Goal: Information Seeking & Learning: Check status

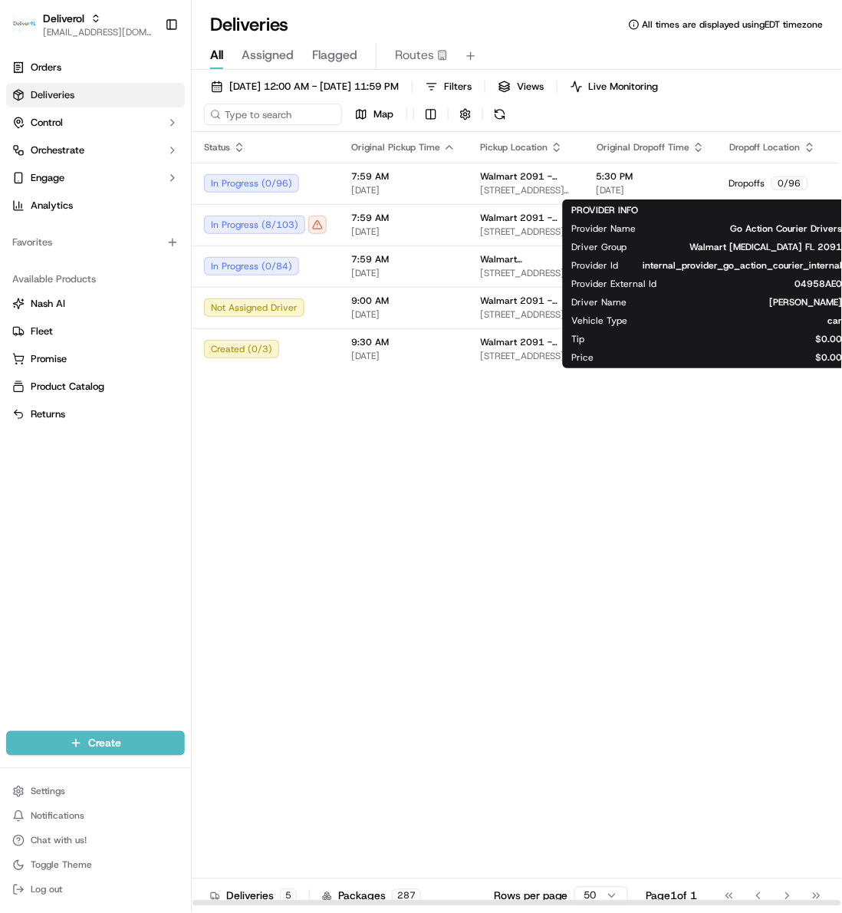
click at [511, 483] on div "Status Original Pickup Time Pickup Location Original Dropoff Time Dropoff Locat…" at bounding box center [639, 519] width 895 height 775
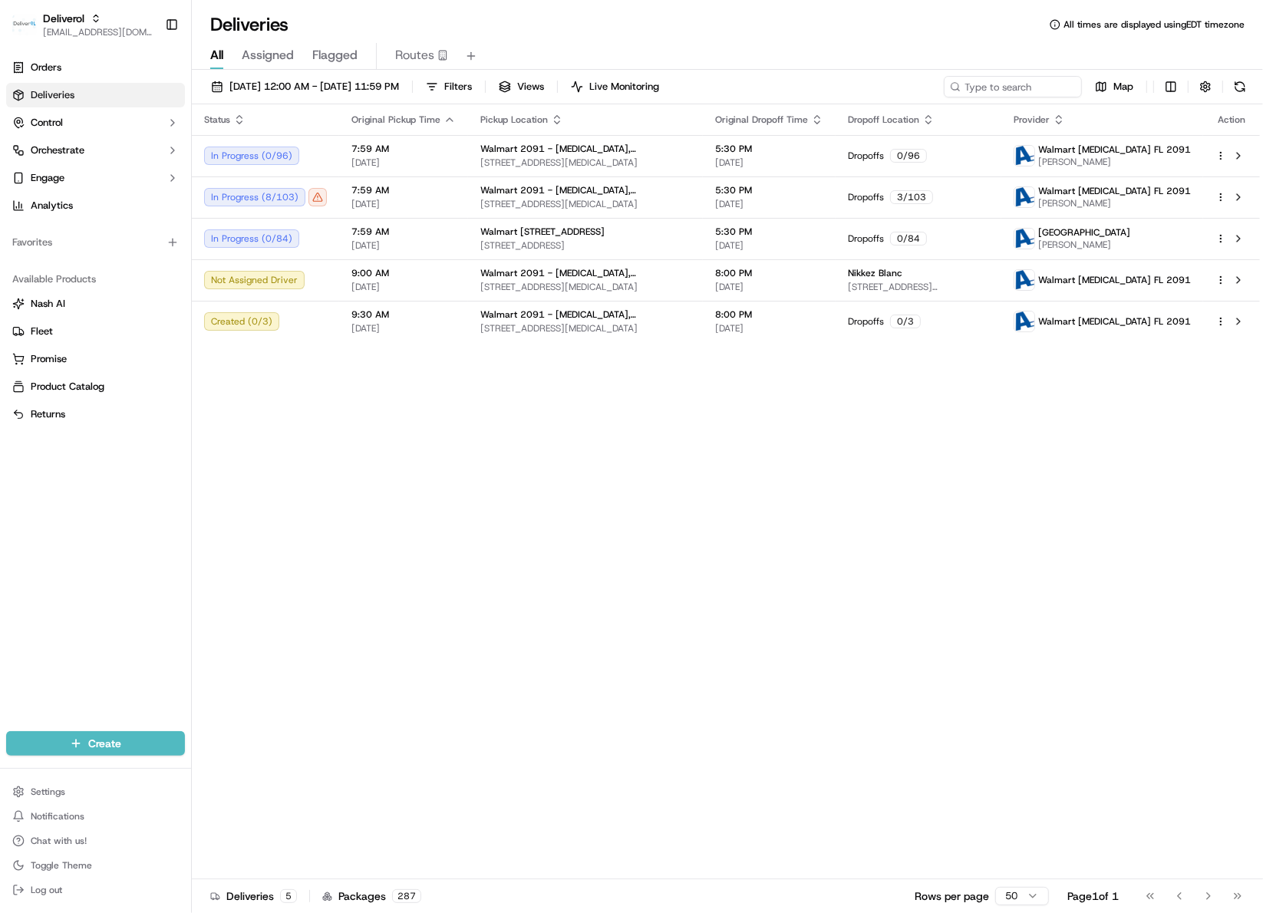
click at [564, 470] on div "Status Original Pickup Time Pickup Location Original Dropoff Time Dropoff Locat…" at bounding box center [726, 491] width 1068 height 775
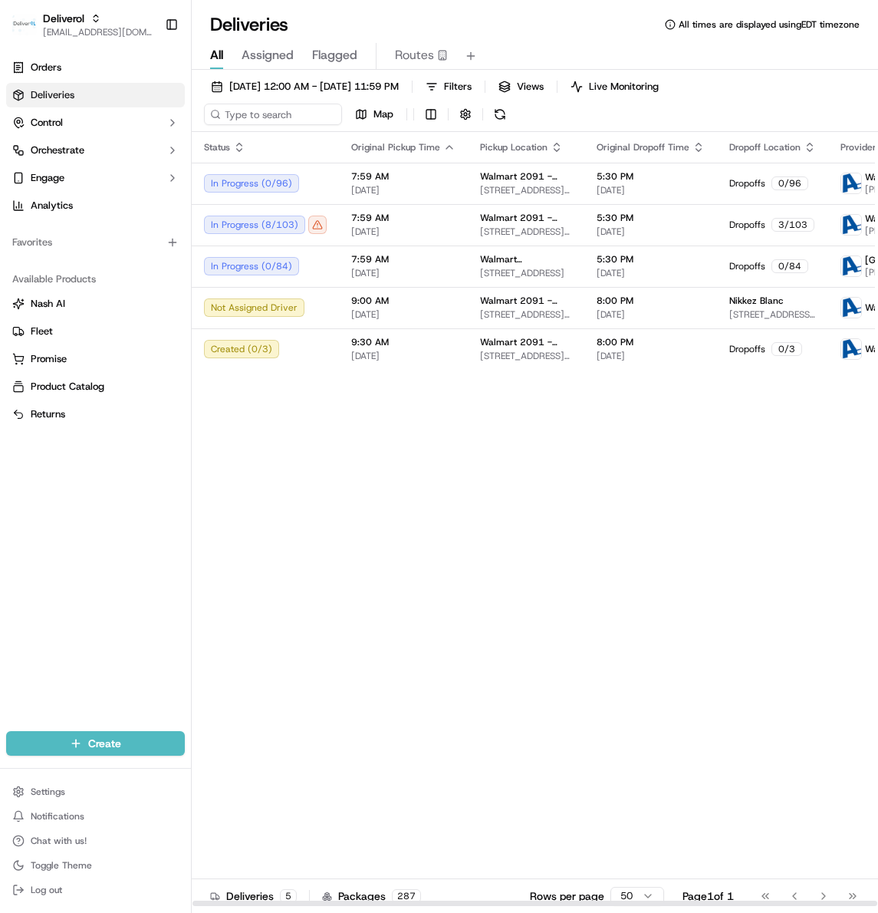
click at [841, 415] on div "Status Original Pickup Time Pickup Location Original Dropoff Time Dropoff Locat…" at bounding box center [639, 519] width 895 height 775
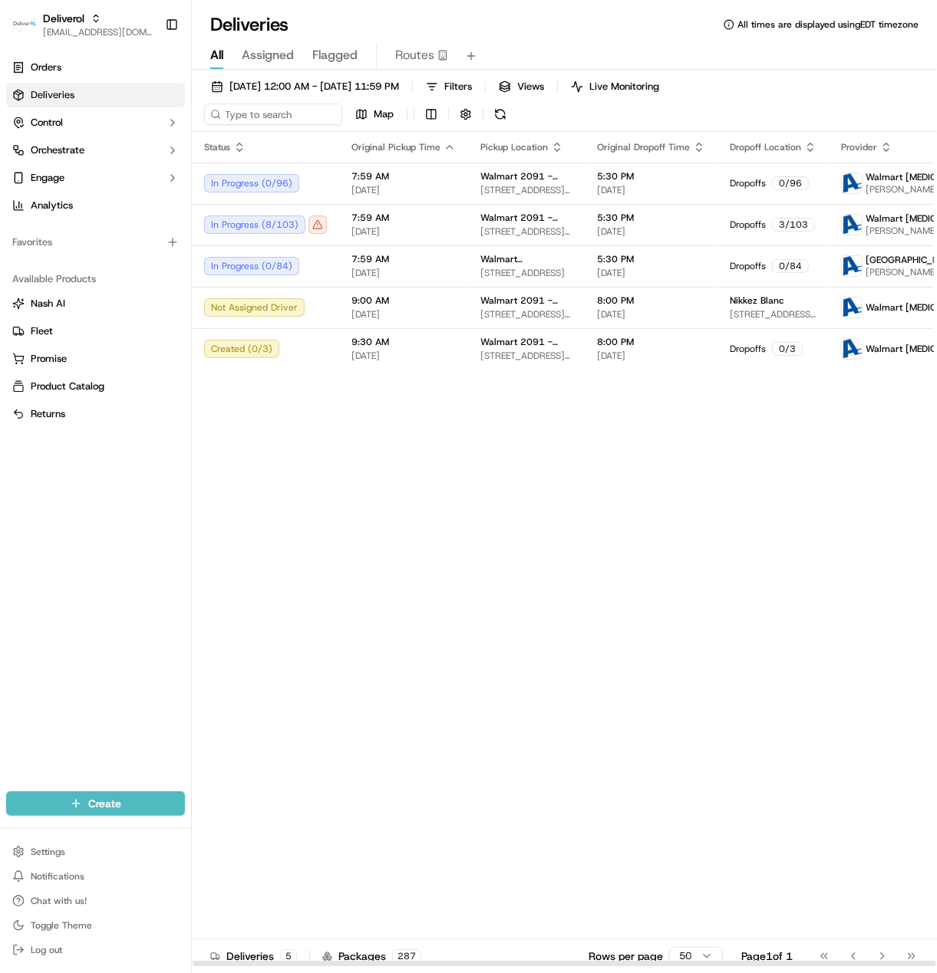
click at [598, 568] on div "Status Original Pickup Time Pickup Location Original Dropoff Time Dropoff Locat…" at bounding box center [639, 549] width 895 height 835
drag, startPoint x: 510, startPoint y: 962, endPoint x: 304, endPoint y: 943, distance: 207.2
click at [304, 568] on div at bounding box center [564, 963] width 743 height 5
click at [301, 305] on div "Not Assigned Driver" at bounding box center [265, 307] width 123 height 18
click at [322, 222] on div "In Progress ( 8 / 103 )" at bounding box center [265, 225] width 123 height 18
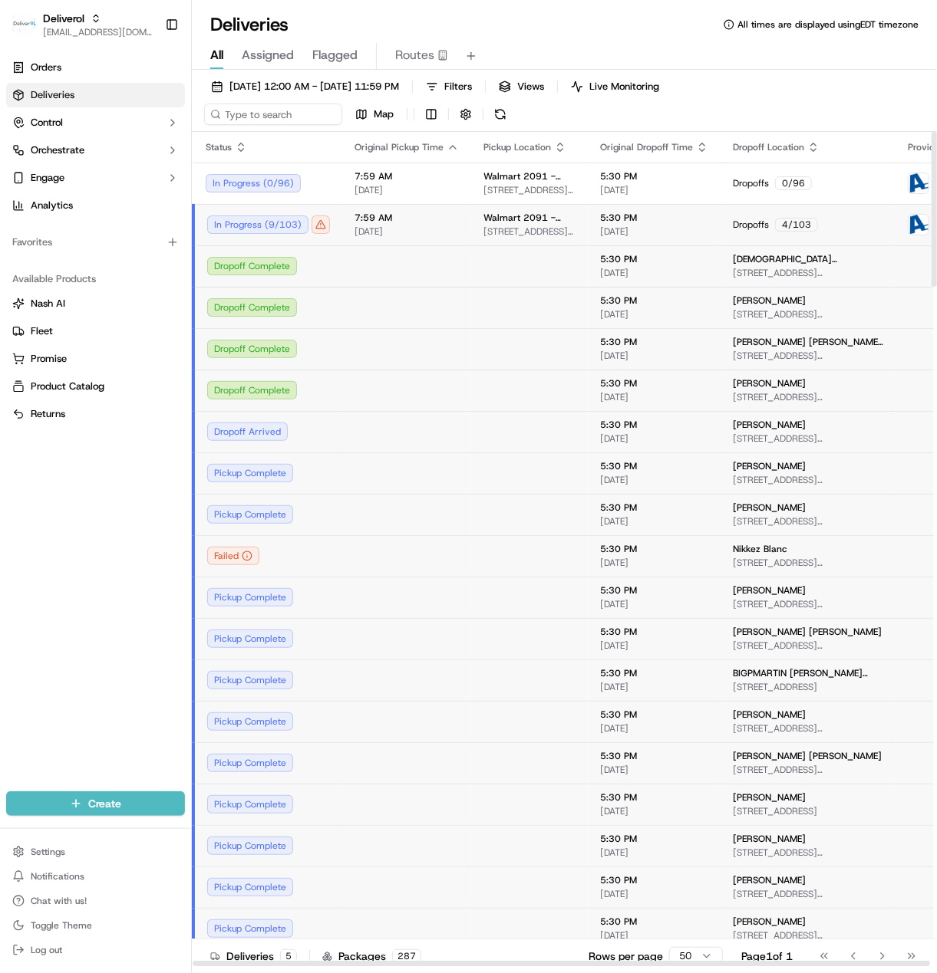
click at [367, 225] on div "7:59 AM 09/15/2025" at bounding box center [406, 225] width 104 height 26
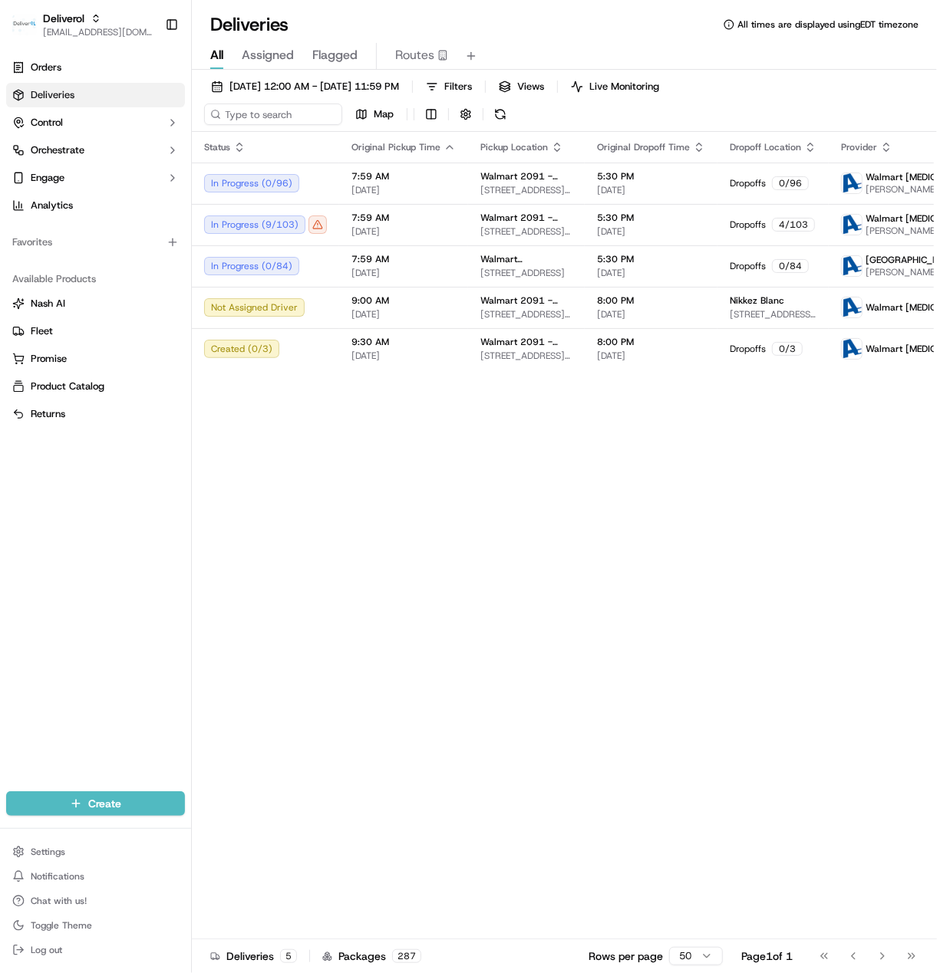
click at [835, 506] on div "Status Original Pickup Time Pickup Location Original Dropoff Time Dropoff Locat…" at bounding box center [639, 549] width 895 height 835
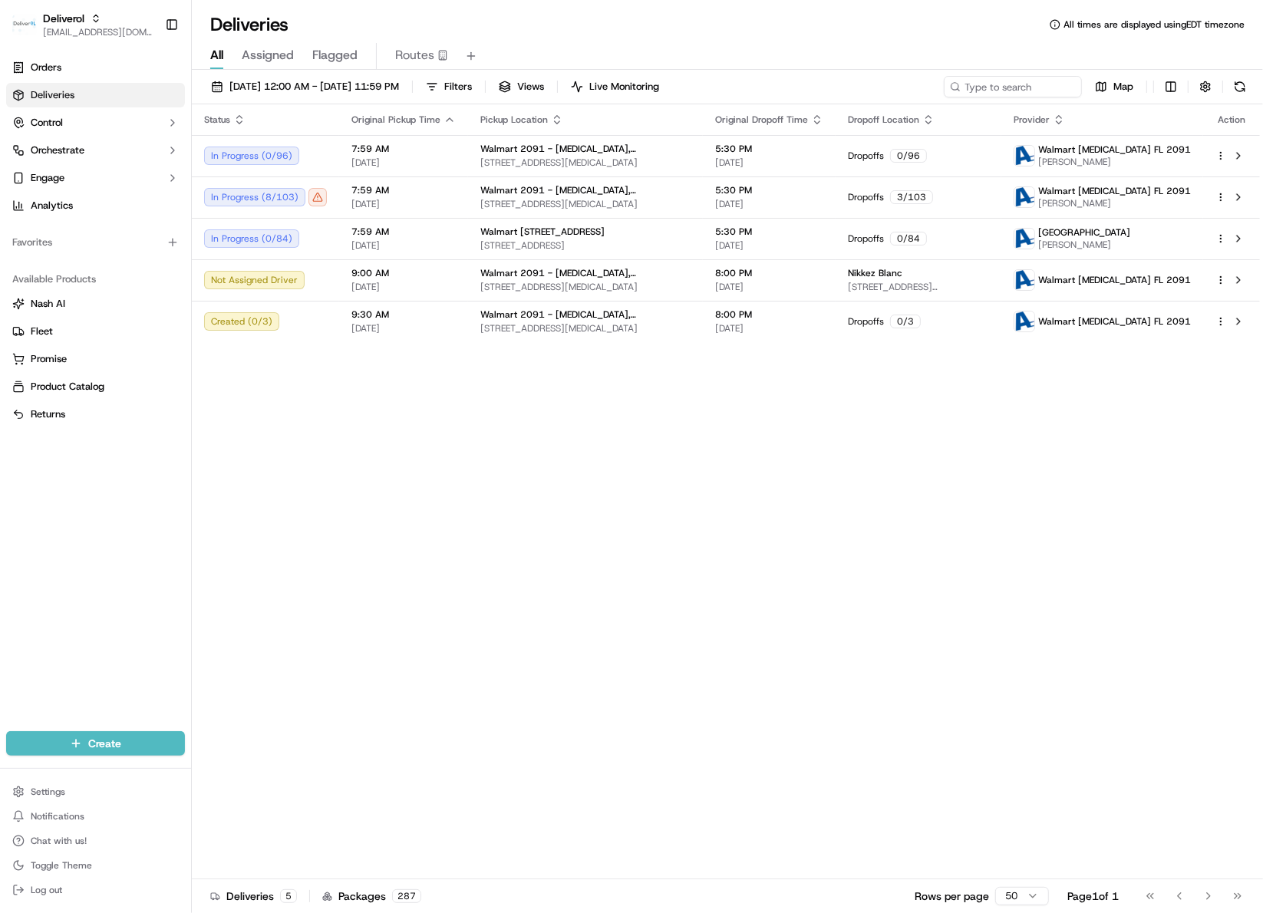
click at [433, 642] on div "Status Original Pickup Time Pickup Location Original Dropoff Time Dropoff Locat…" at bounding box center [726, 491] width 1068 height 775
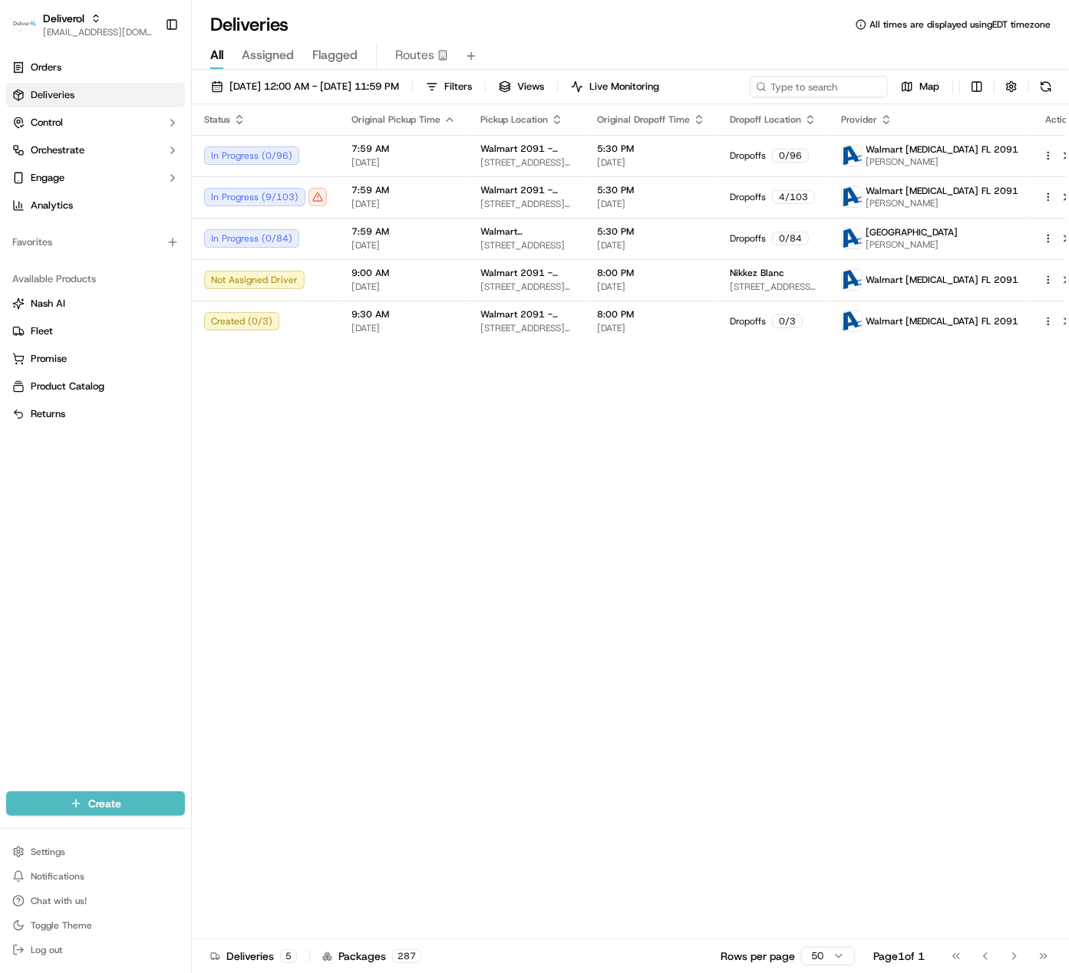
click at [537, 492] on div "Status Original Pickup Time Pickup Location Original Dropoff Time Dropoff Locat…" at bounding box center [639, 521] width 895 height 835
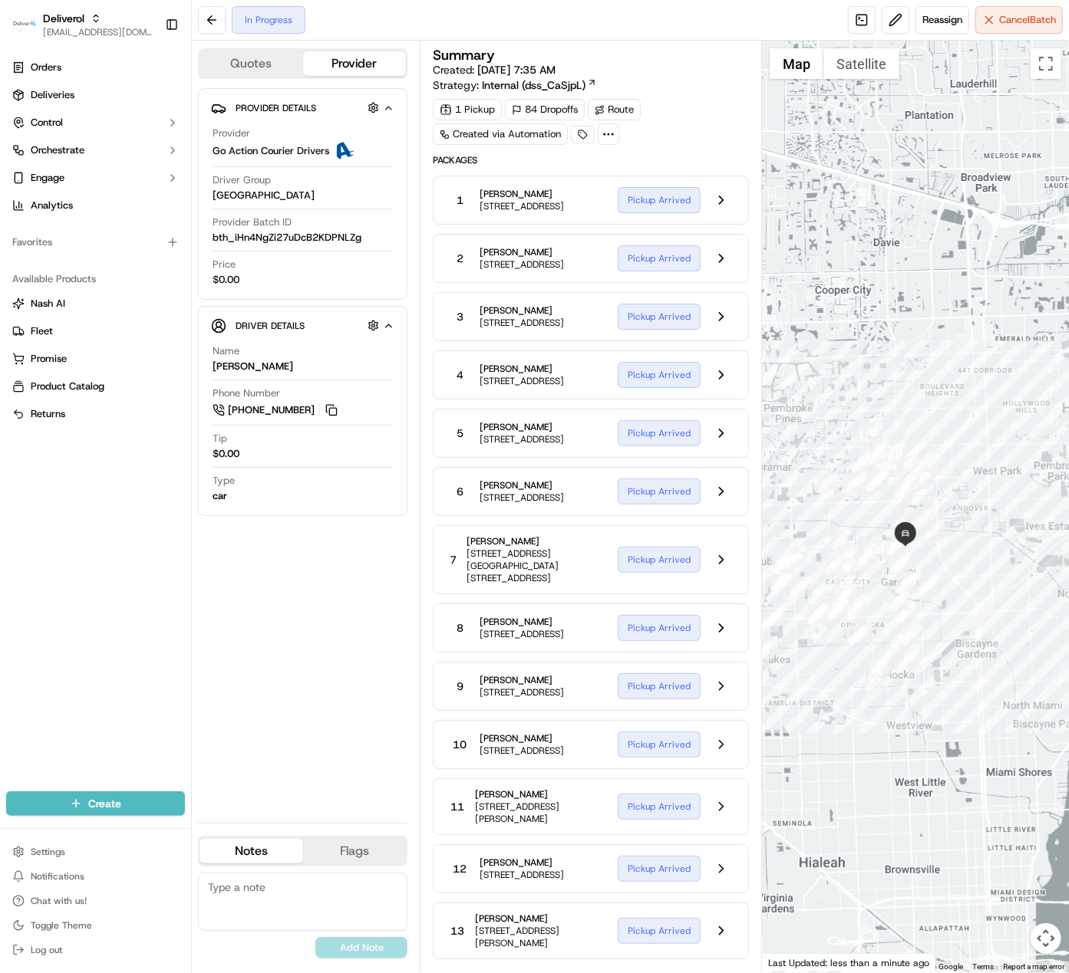
click at [1053, 483] on div at bounding box center [915, 507] width 307 height 932
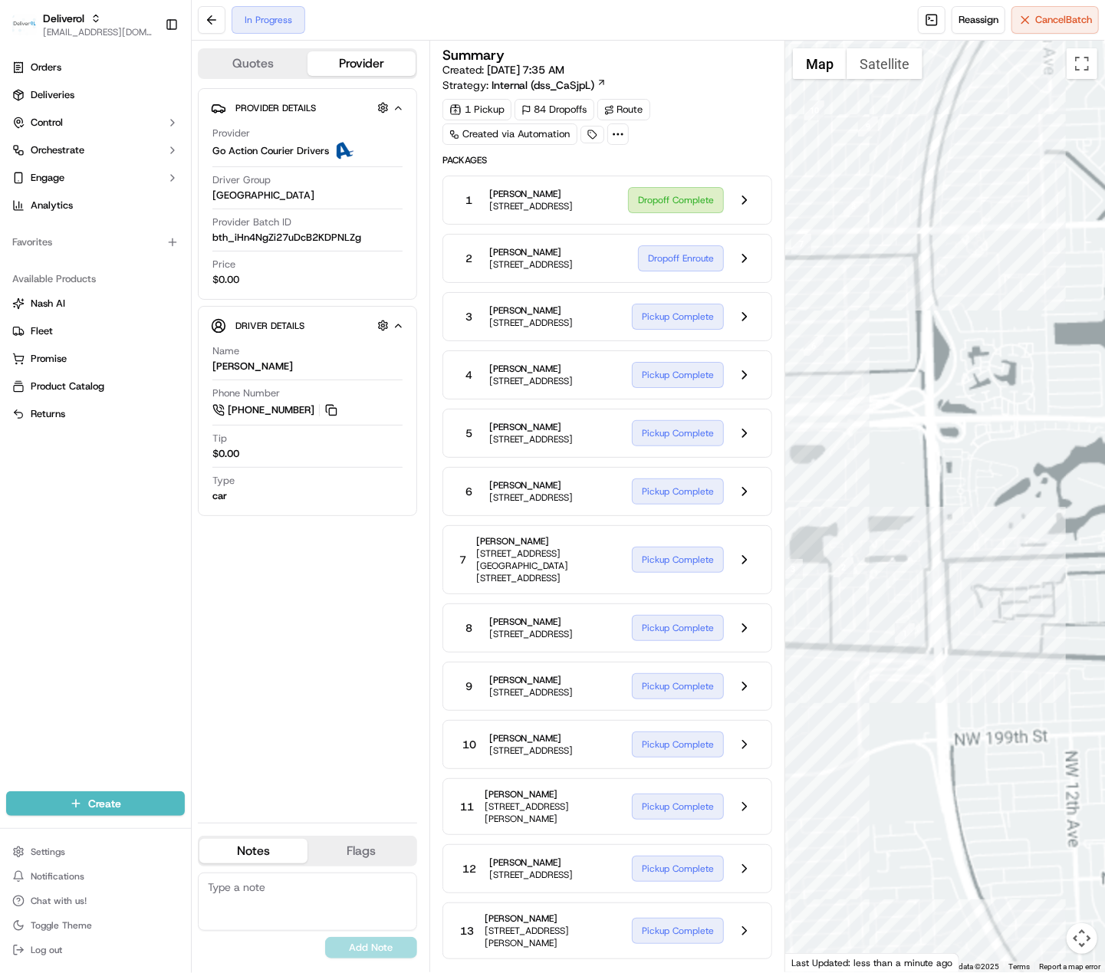
click at [1048, 382] on div at bounding box center [945, 507] width 320 height 932
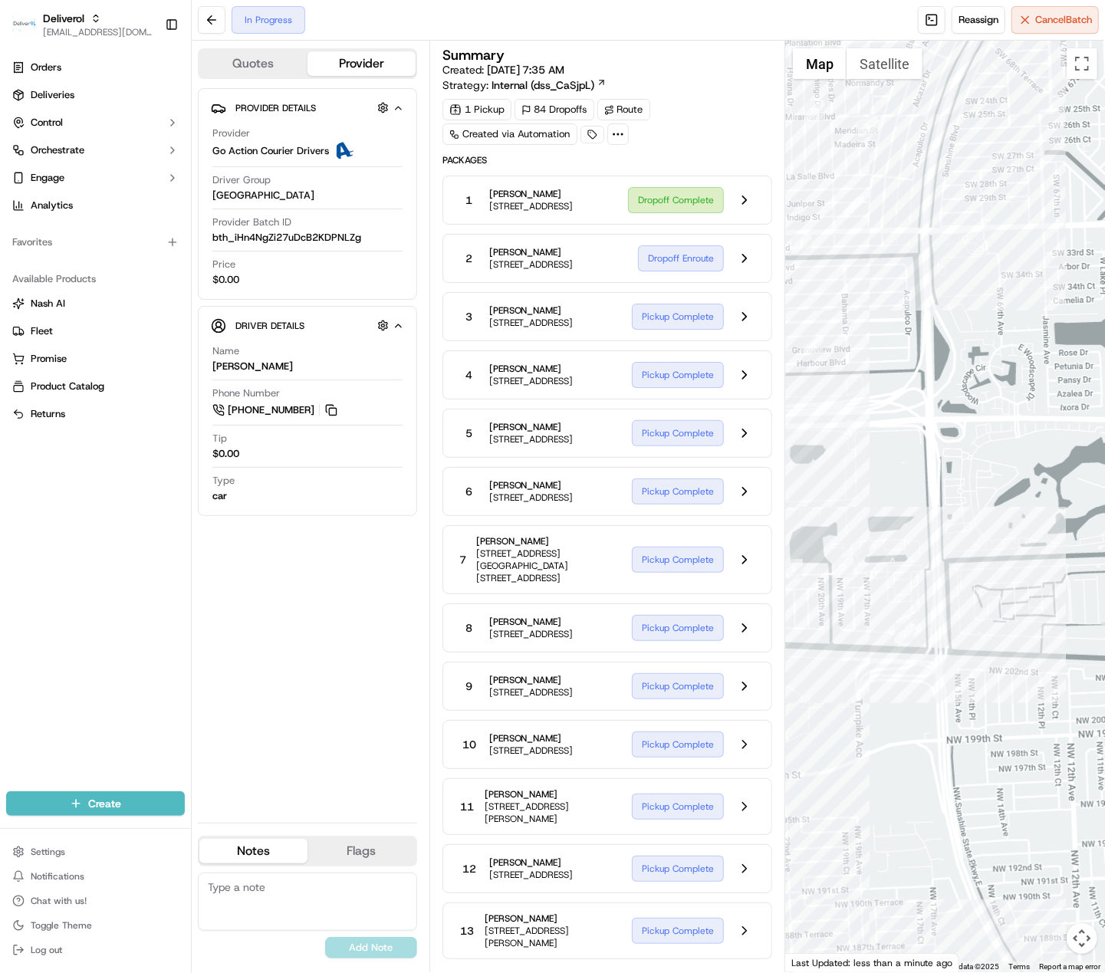
drag, startPoint x: 914, startPoint y: 495, endPoint x: 991, endPoint y: 431, distance: 99.7
click at [991, 431] on div at bounding box center [945, 507] width 320 height 932
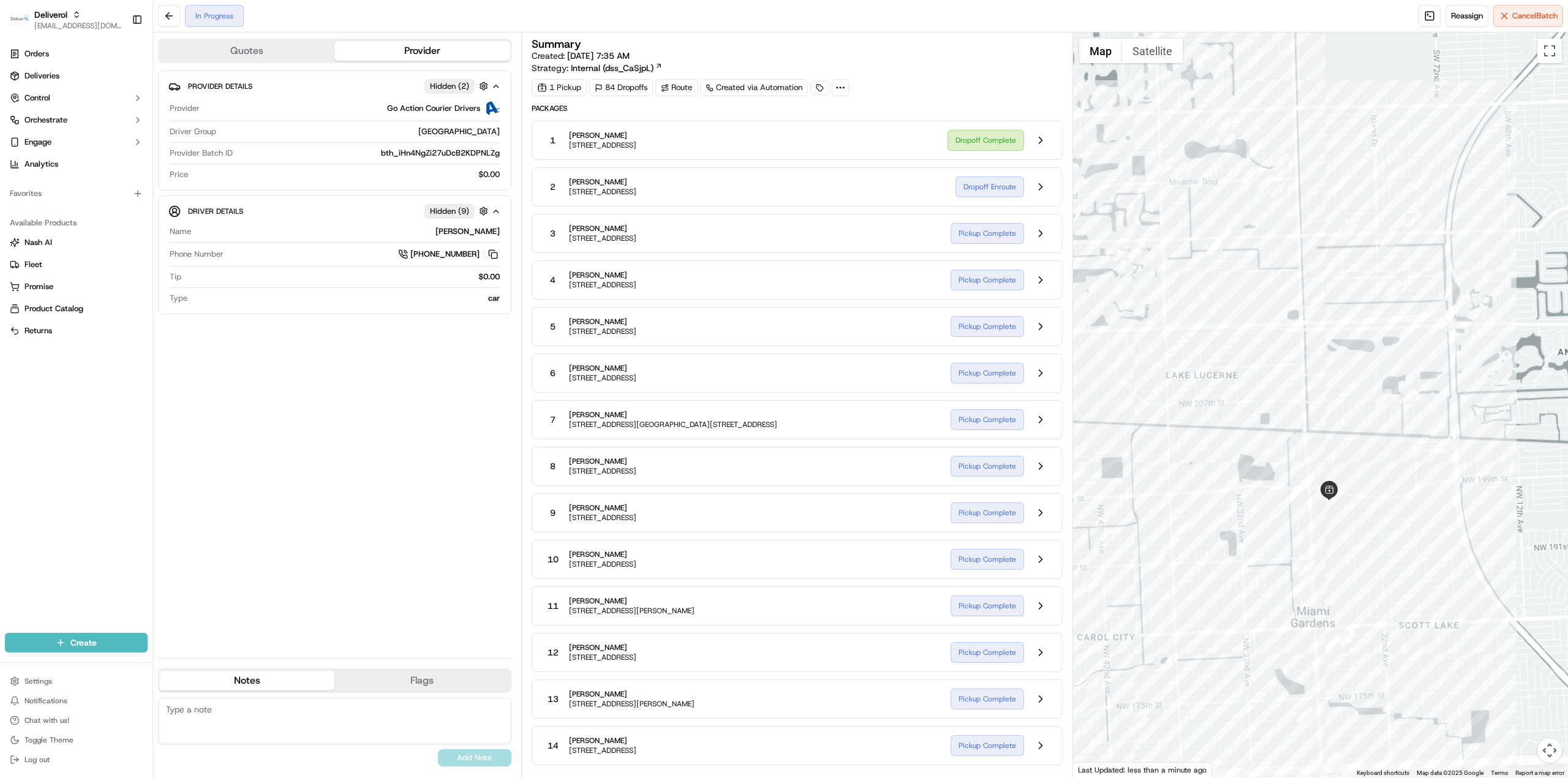
drag, startPoint x: 1326, startPoint y: 491, endPoint x: 1546, endPoint y: 542, distance: 225.8
click at [853, 530] on div at bounding box center [1321, 405] width 496 height 745
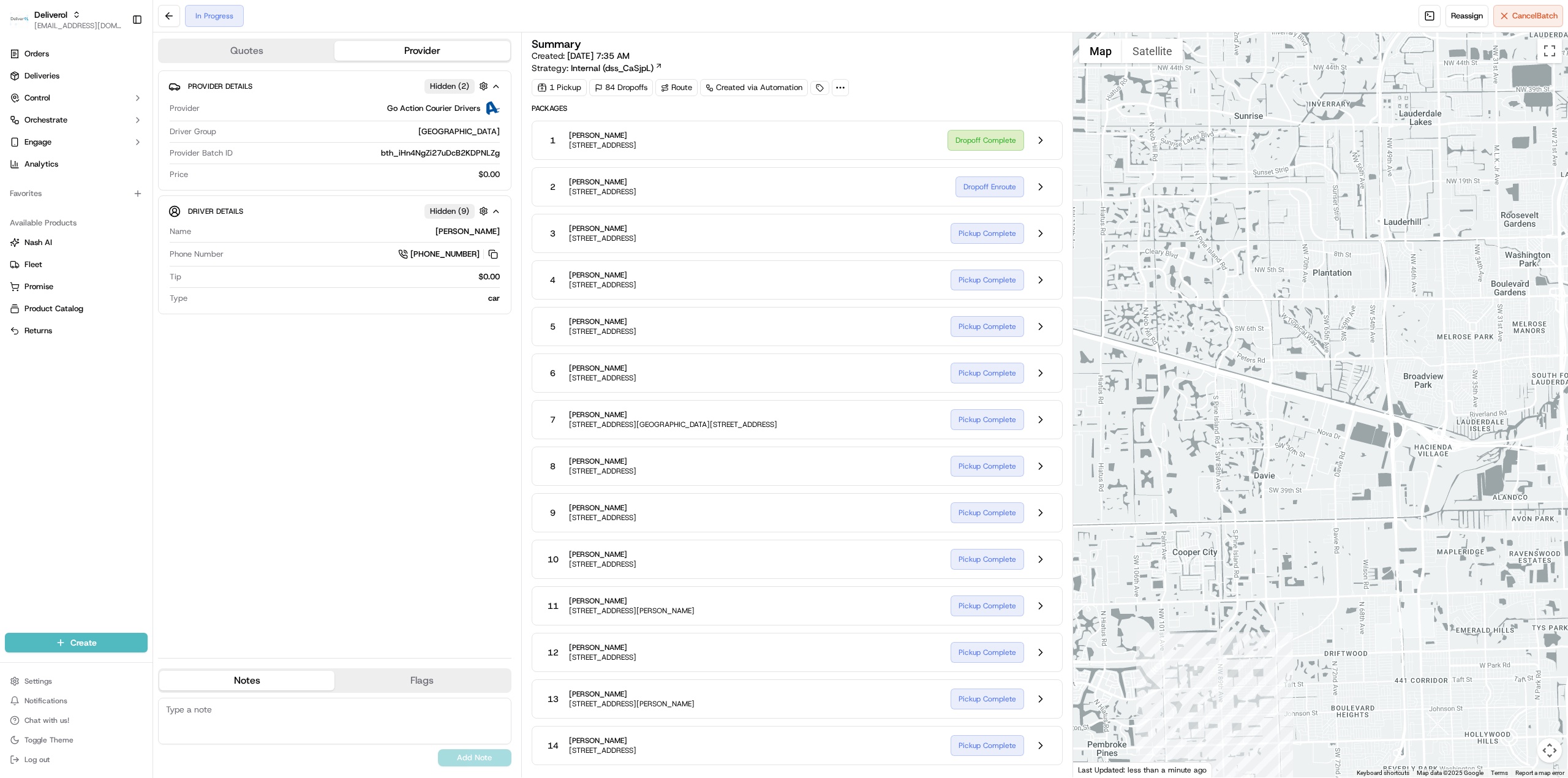
drag, startPoint x: 1460, startPoint y: 253, endPoint x: 1305, endPoint y: 759, distance: 529.2
click at [853, 759] on div at bounding box center [1321, 405] width 496 height 745
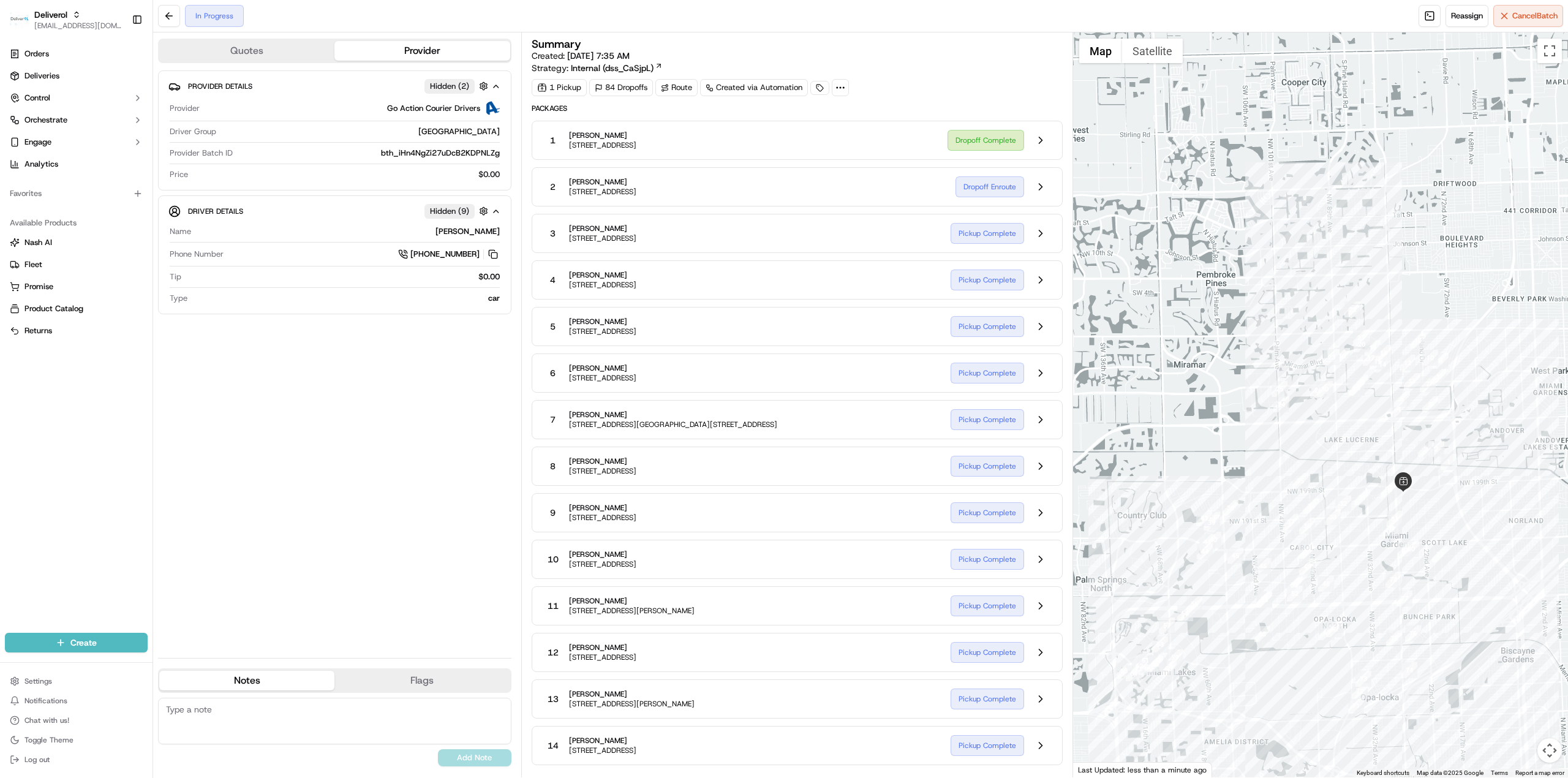
drag, startPoint x: 1337, startPoint y: 547, endPoint x: 1433, endPoint y: 470, distance: 123.1
click at [853, 470] on div at bounding box center [1321, 405] width 496 height 745
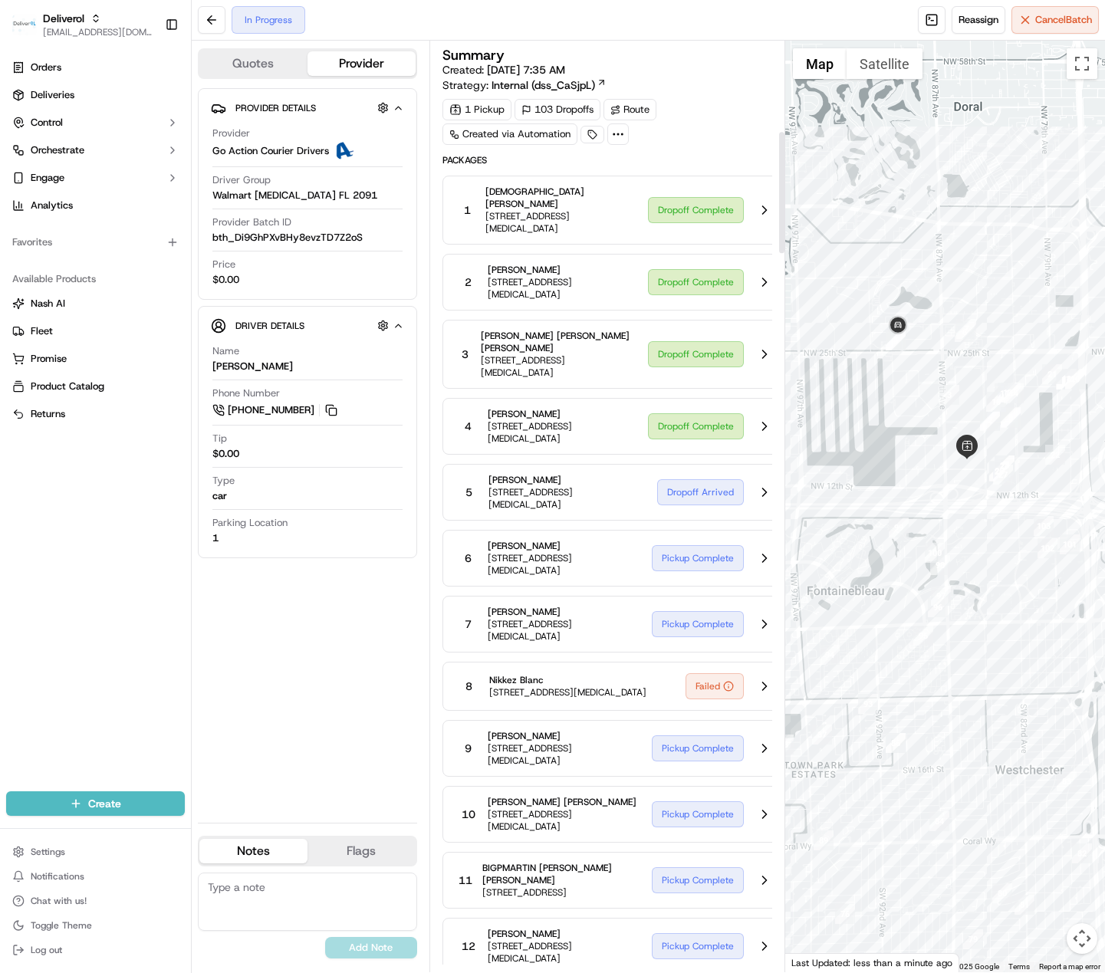
click at [992, 603] on div at bounding box center [945, 507] width 320 height 932
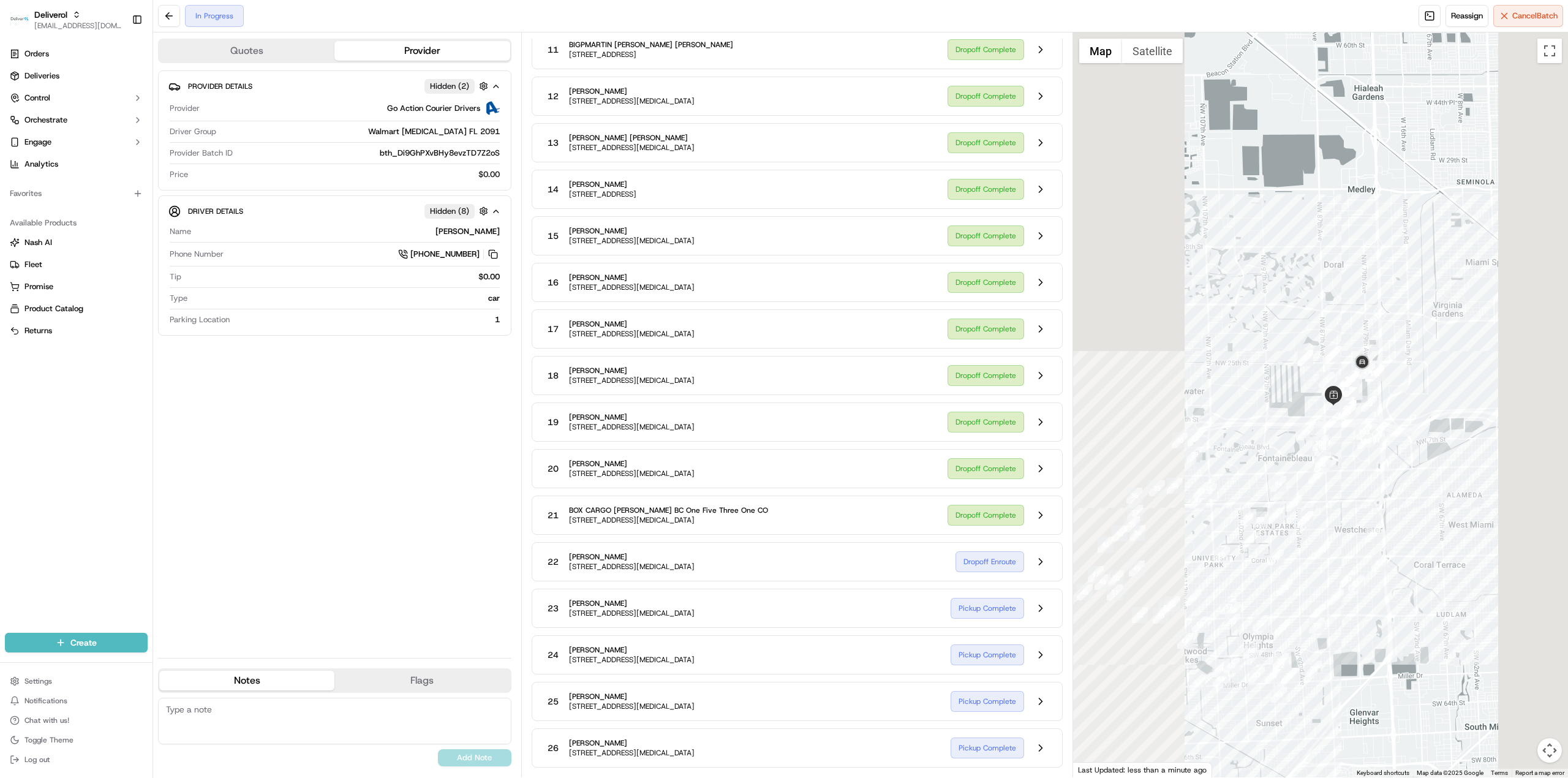
scroll to position [473, 0]
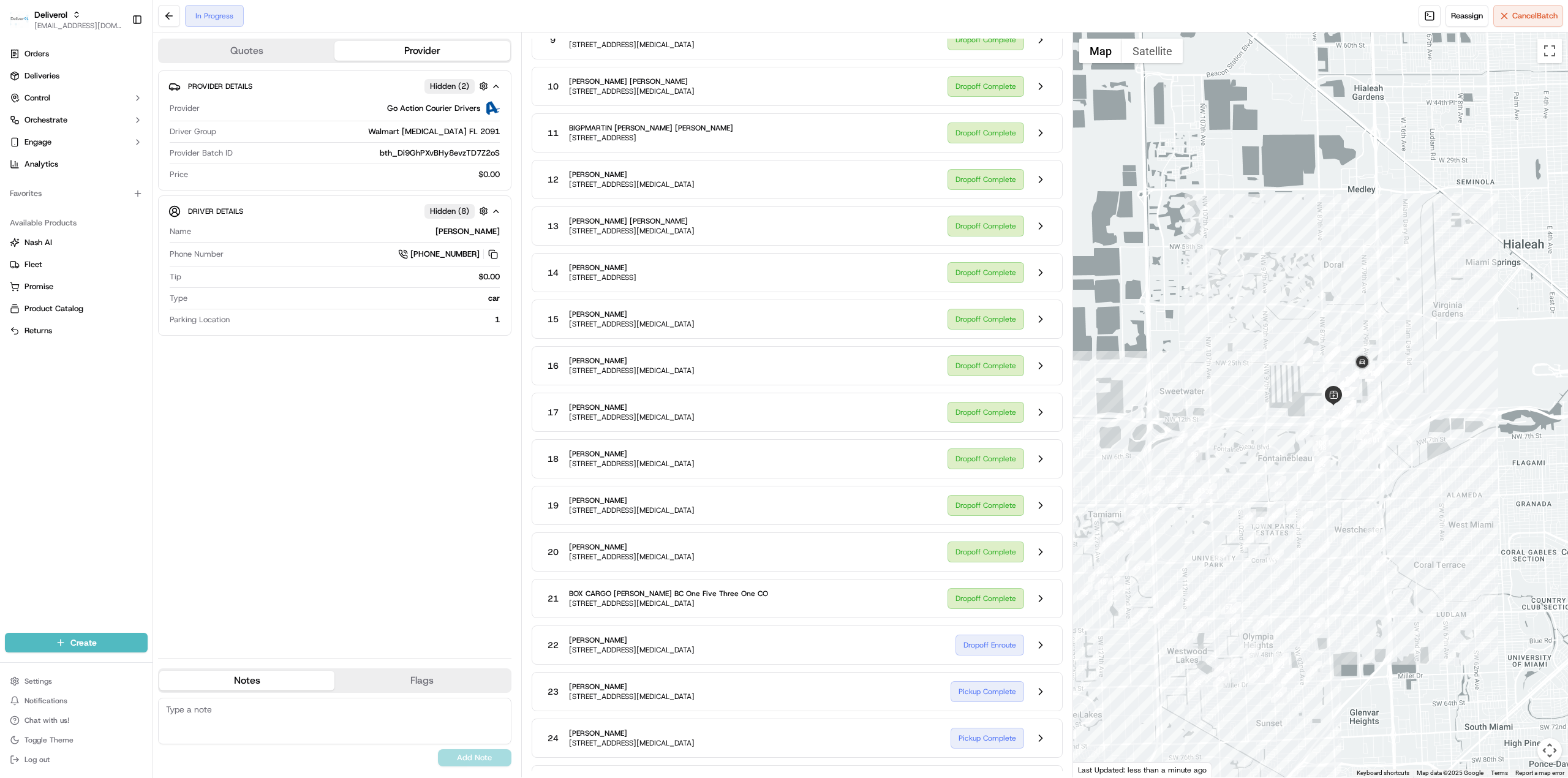
click at [432, 422] on div "Provider Details Hidden ( 2 ) Provider Go Action Courier Drivers Driver Group W…" at bounding box center [335, 359] width 354 height 578
click at [882, 17] on div "In Progress Reassign Cancel Batch" at bounding box center [861, 16] width 1415 height 33
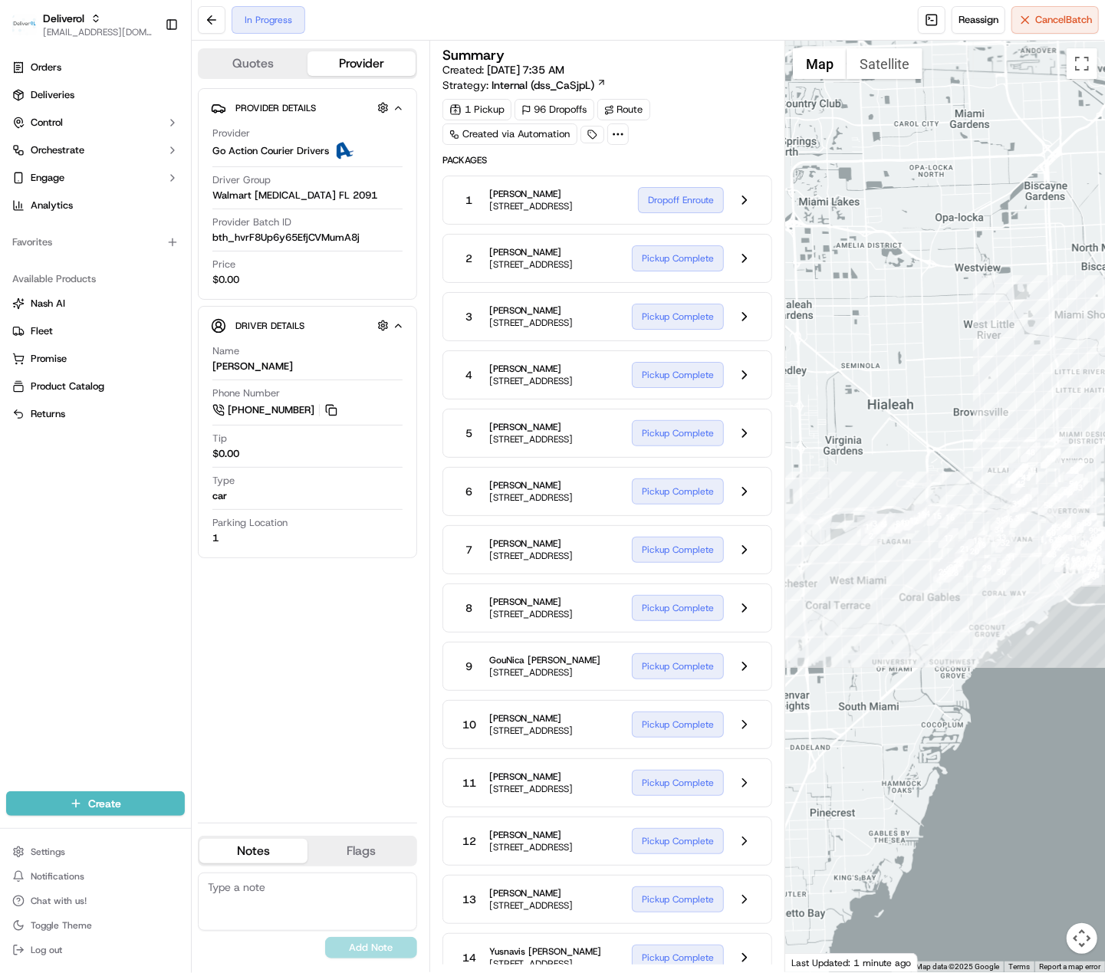
drag, startPoint x: 967, startPoint y: 454, endPoint x: 910, endPoint y: 405, distance: 75.6
click at [910, 405] on div at bounding box center [945, 507] width 320 height 932
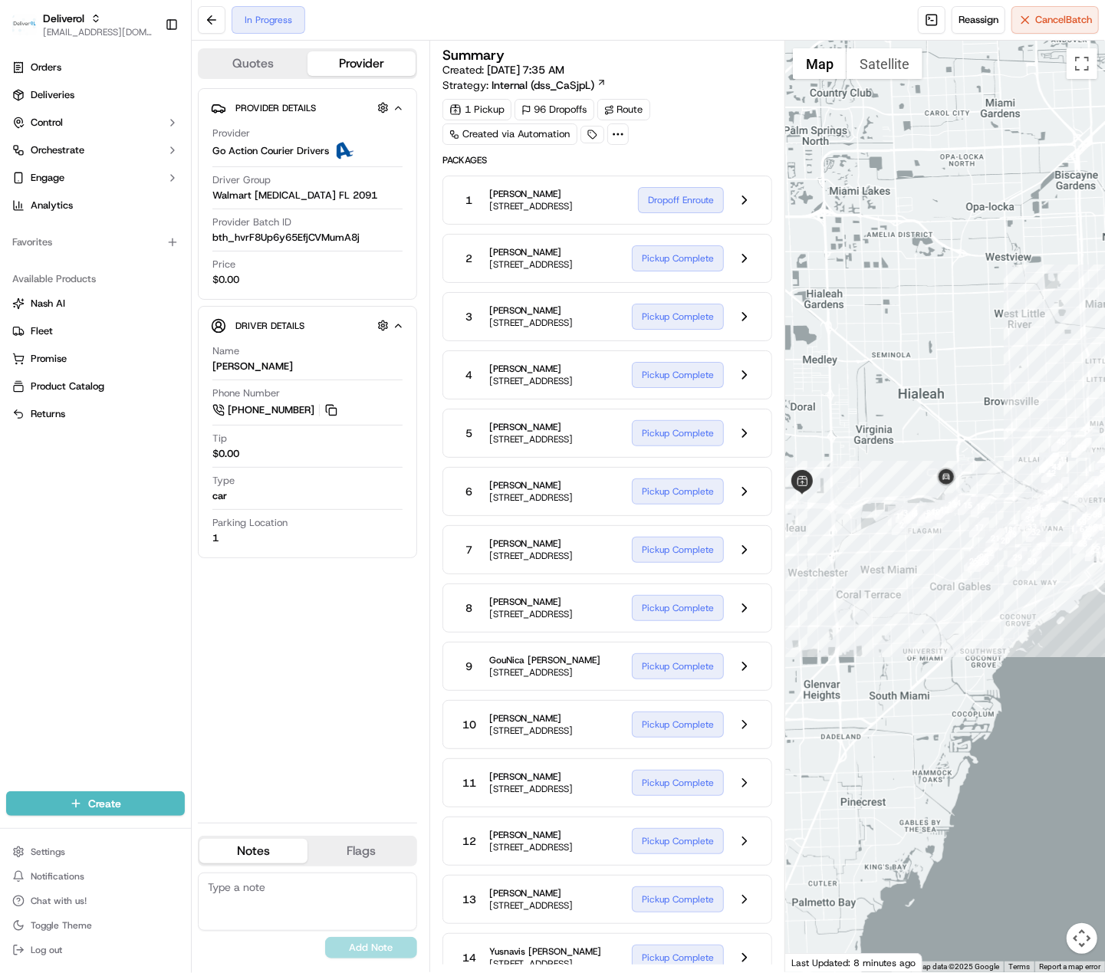
drag, startPoint x: 904, startPoint y: 461, endPoint x: 489, endPoint y: 2, distance: 619.1
click at [1010, 433] on div at bounding box center [945, 507] width 320 height 932
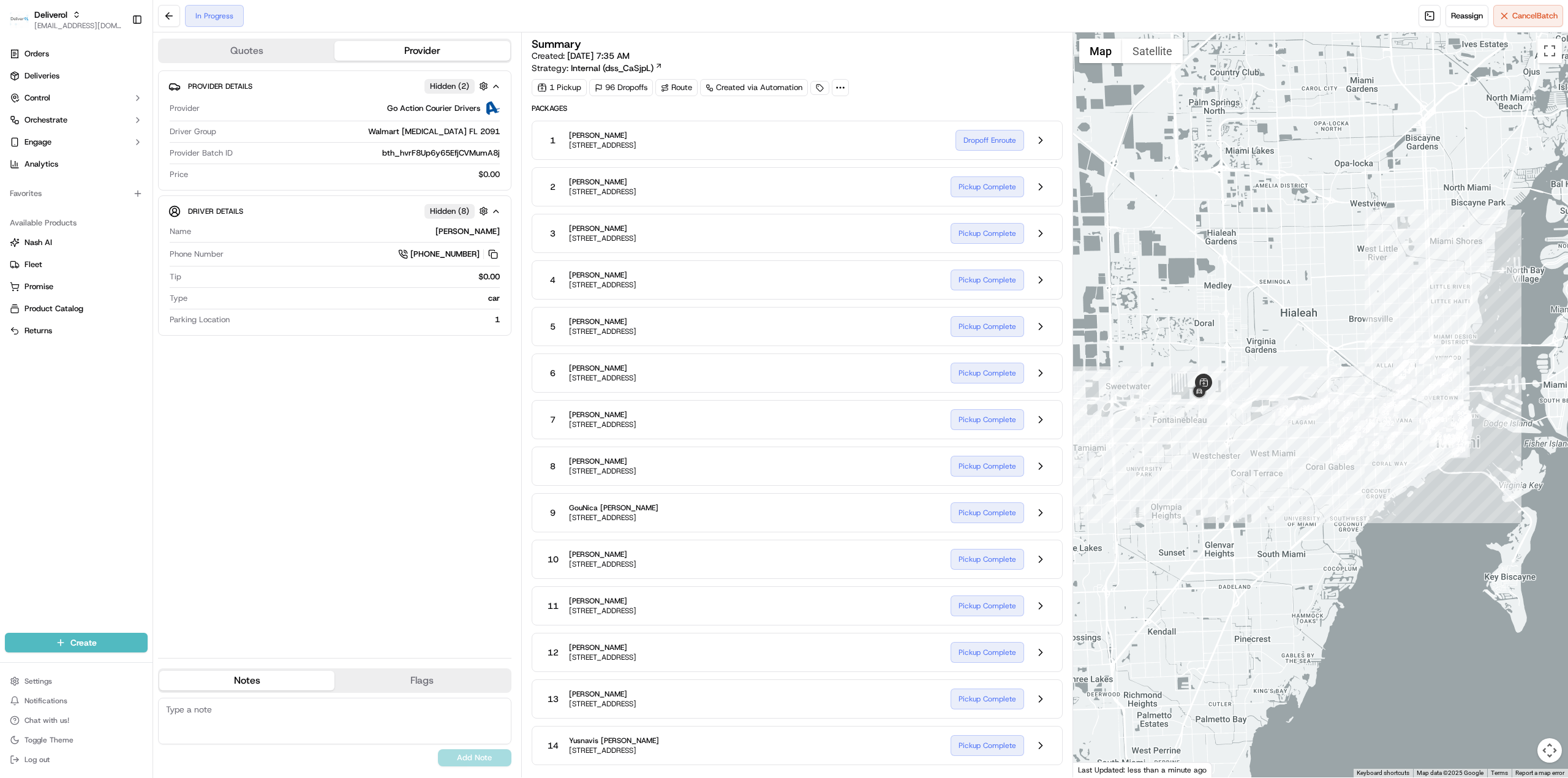
click at [882, 433] on div at bounding box center [1321, 405] width 496 height 745
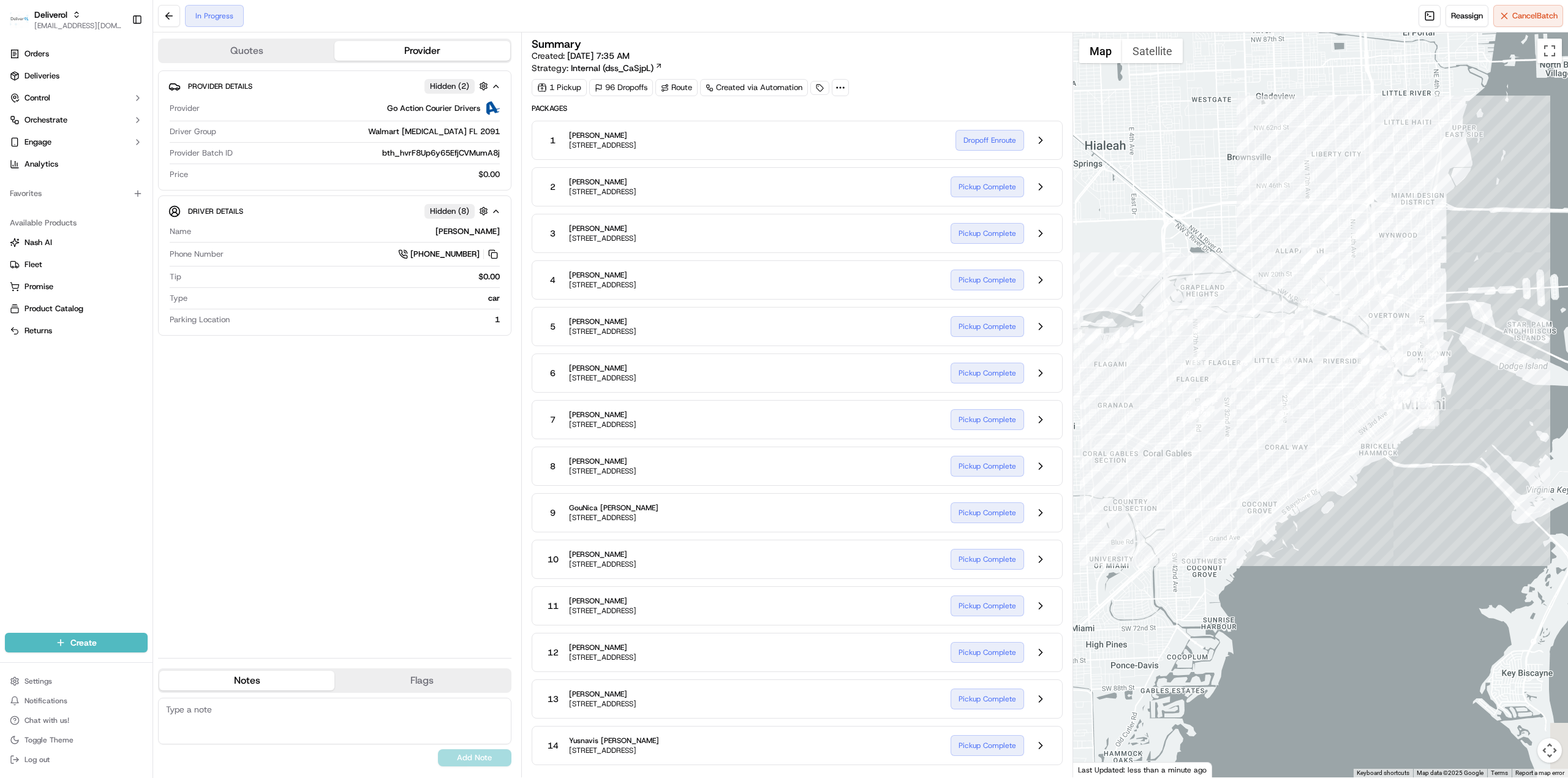
drag, startPoint x: 1412, startPoint y: 456, endPoint x: 1370, endPoint y: 417, distance: 57.3
click at [882, 417] on div at bounding box center [1321, 405] width 496 height 745
click at [402, 224] on div "Name Cynthia Garcia Phone Number +1 786 773 0237 Tip $0.00 Type car Parking Loc…" at bounding box center [335, 276] width 333 height 109
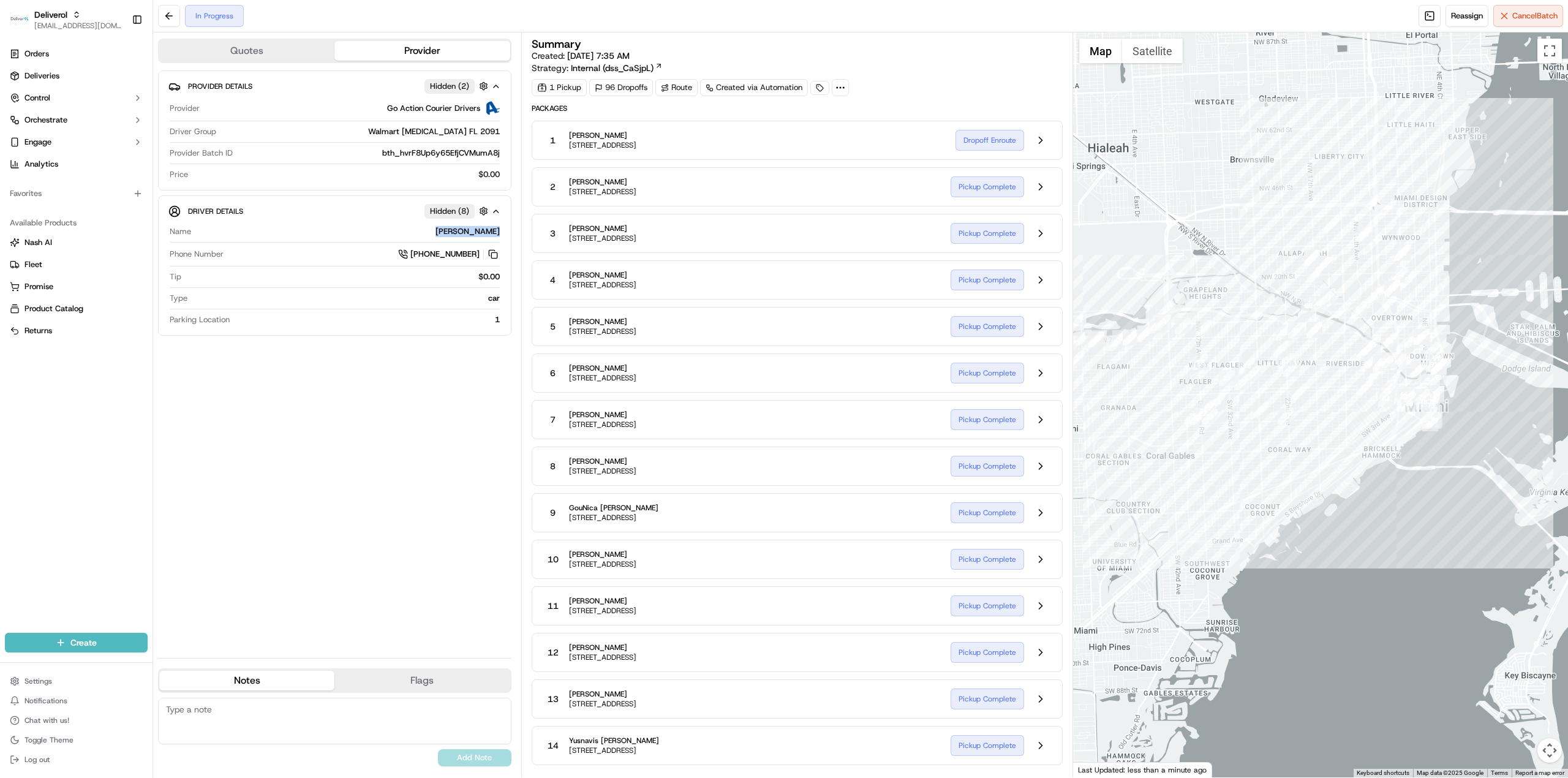
copy div "[PERSON_NAME]"
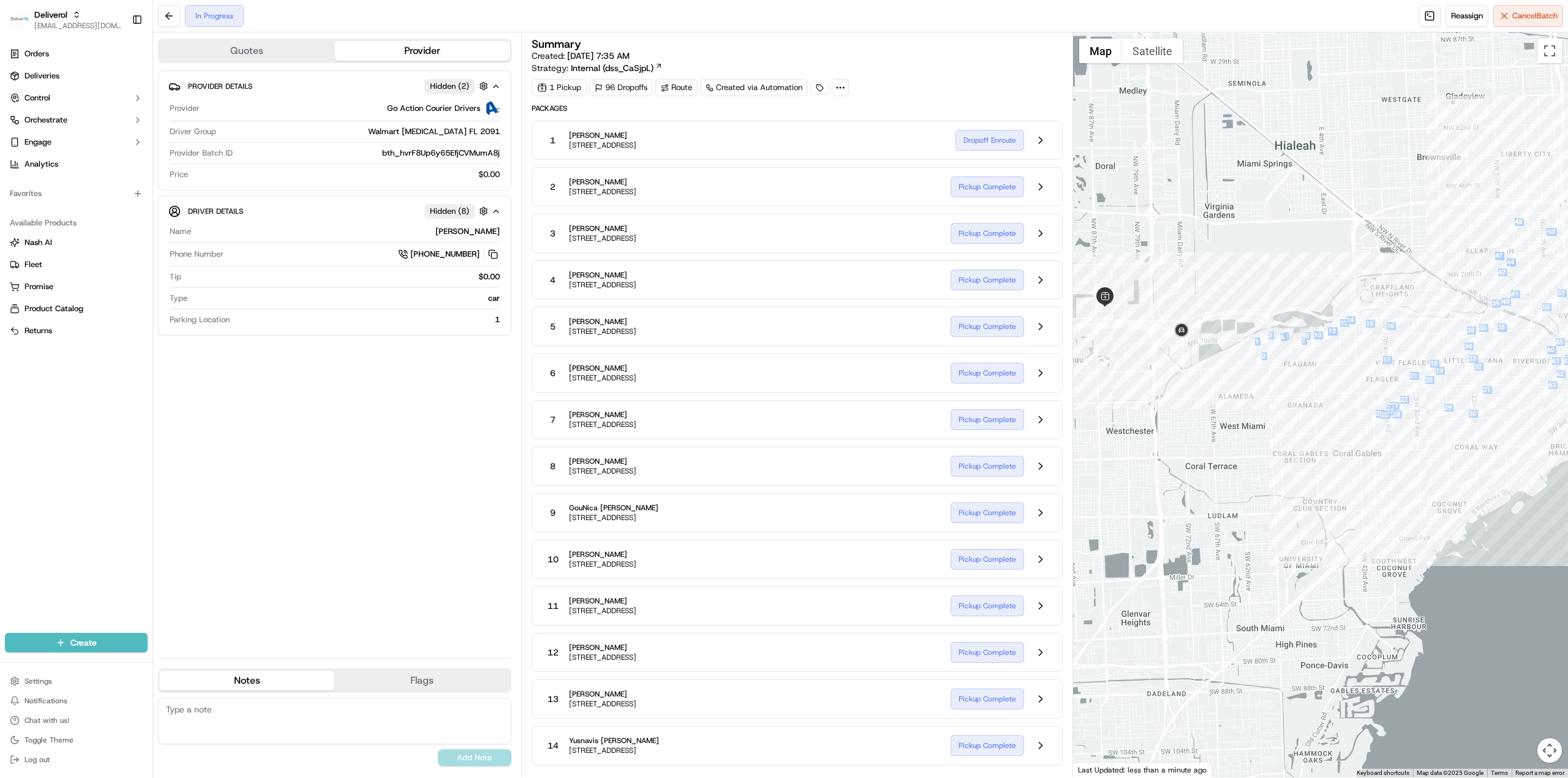
drag, startPoint x: 1130, startPoint y: 386, endPoint x: 1324, endPoint y: 385, distance: 194.0
click at [882, 385] on div at bounding box center [1321, 405] width 496 height 745
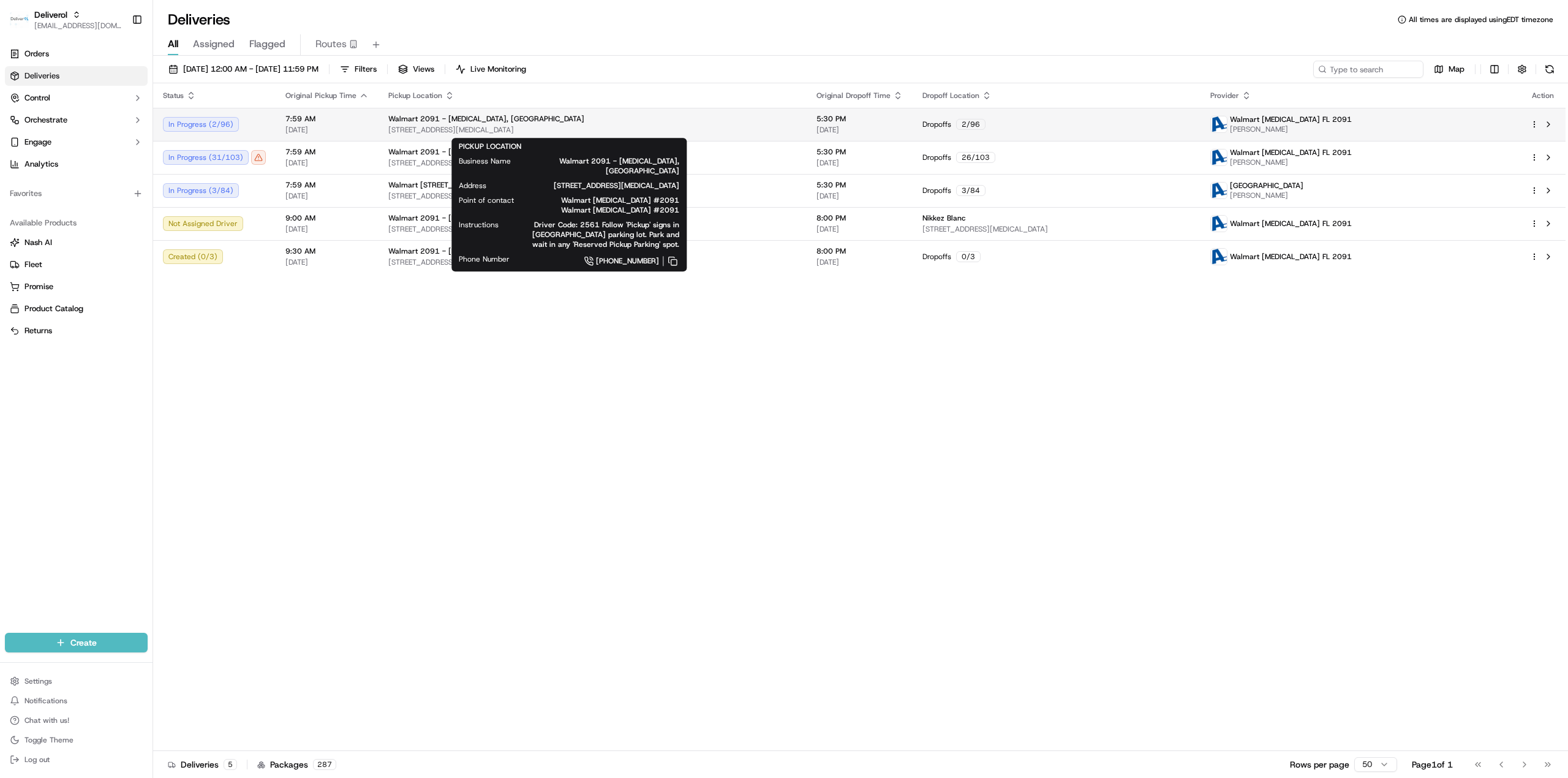
click at [645, 128] on span "[STREET_ADDRESS][MEDICAL_DATA]" at bounding box center [592, 129] width 409 height 10
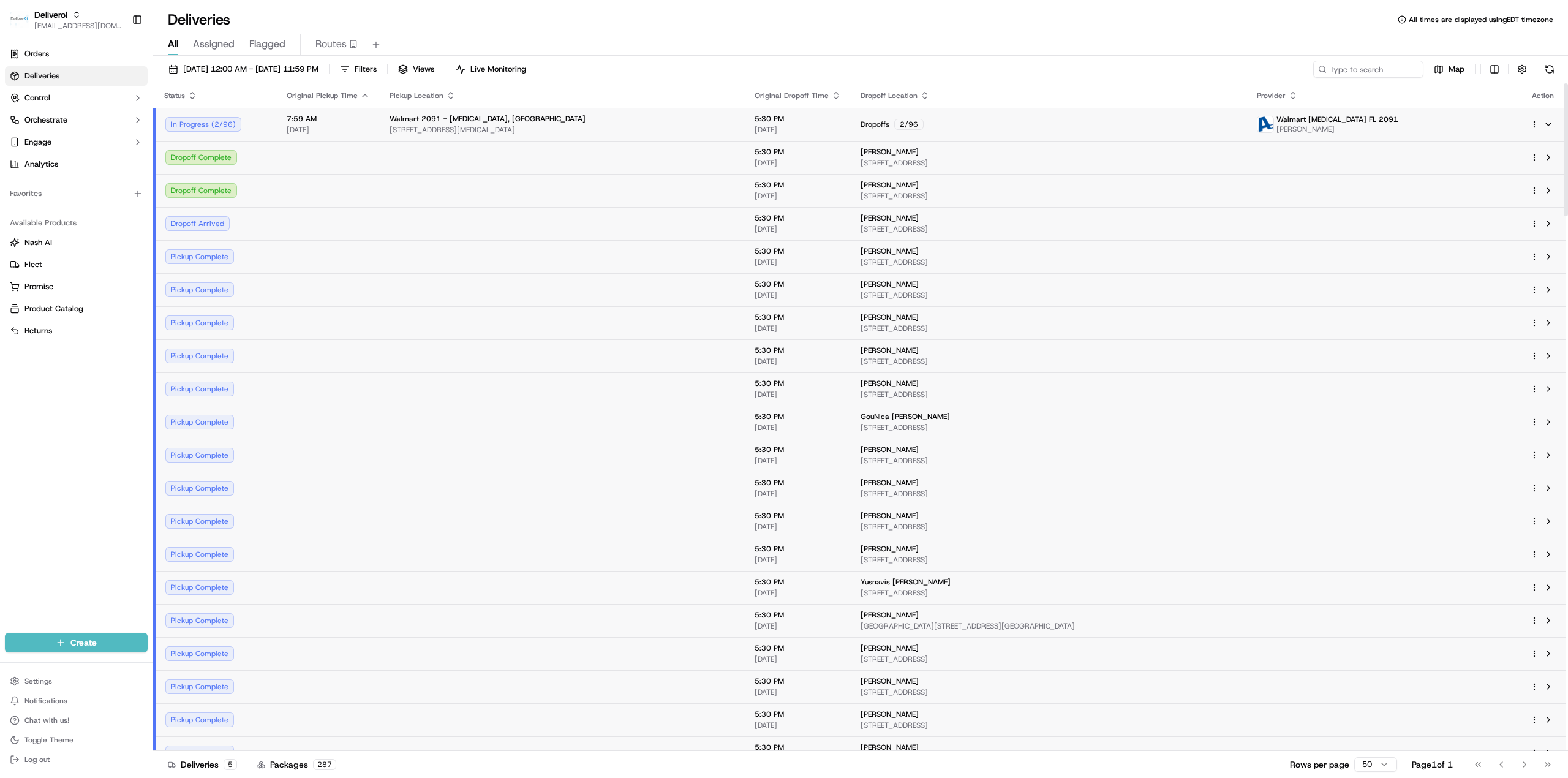
click at [327, 126] on span "[DATE]" at bounding box center [328, 129] width 83 height 10
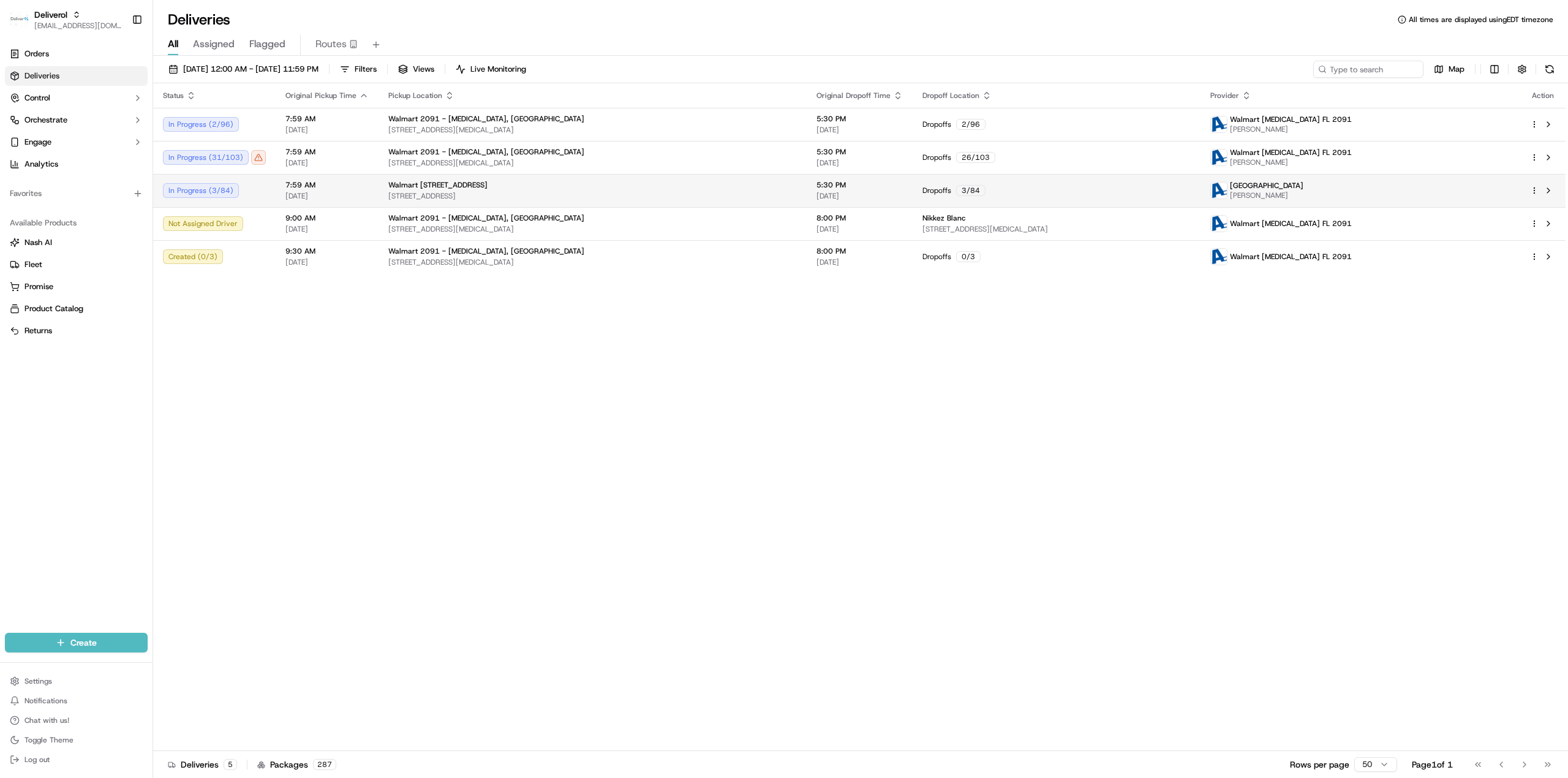
click at [257, 185] on div "In Progress ( 3 / 84 )" at bounding box center [214, 190] width 103 height 14
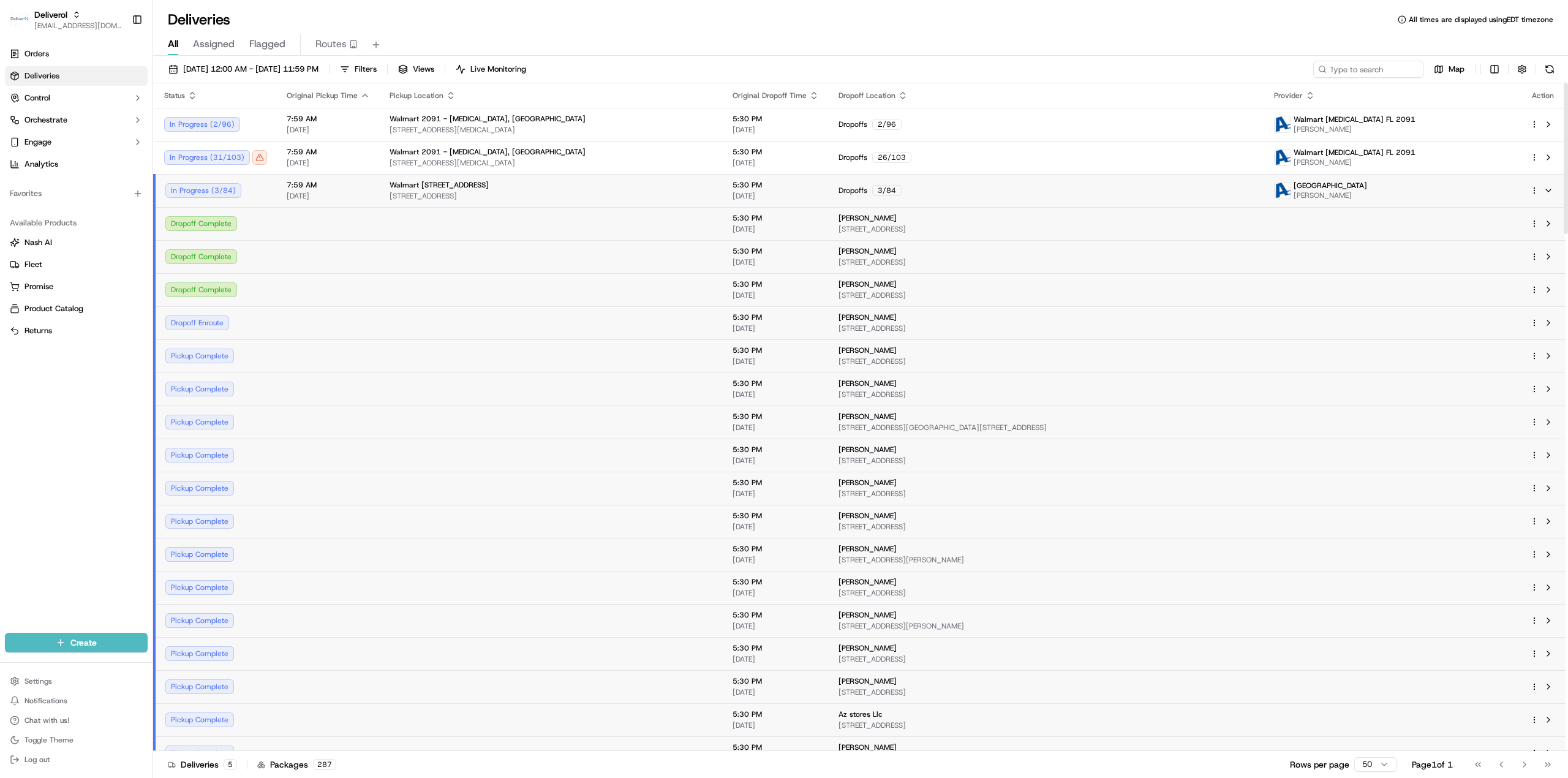
click at [223, 296] on div "Dropoff Complete" at bounding box center [216, 290] width 101 height 14
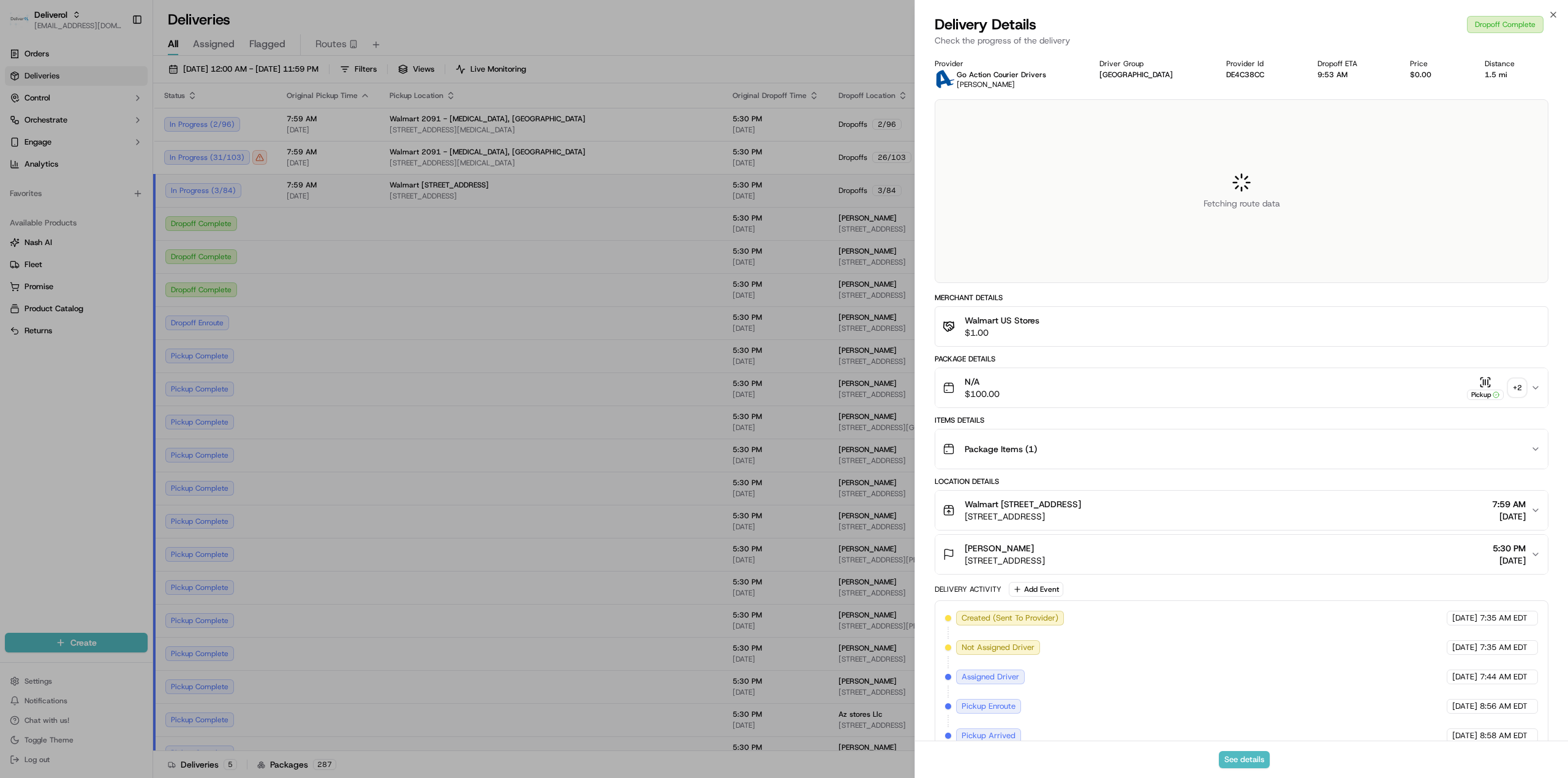
scroll to position [204, 0]
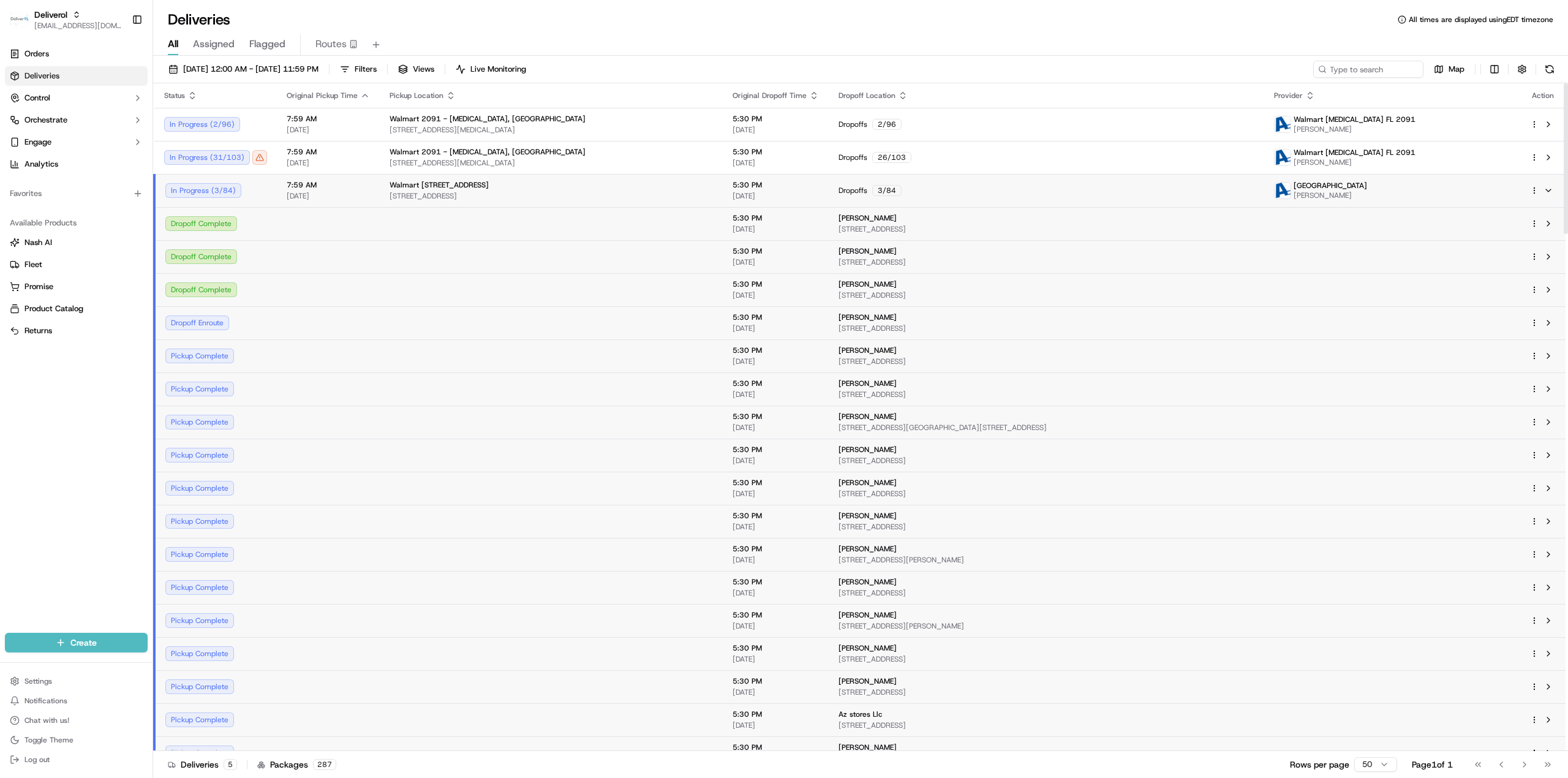
click at [360, 184] on span "7:59 AM" at bounding box center [328, 185] width 83 height 10
